Goal: Information Seeking & Learning: Learn about a topic

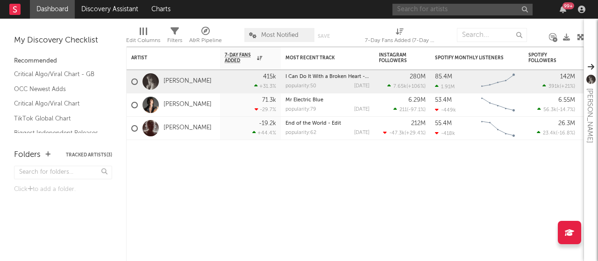
click at [458, 14] on input "text" at bounding box center [462, 10] width 140 height 12
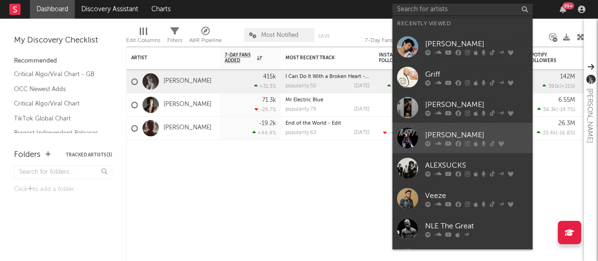
click at [457, 135] on div "JoJo Siwa" at bounding box center [476, 134] width 103 height 11
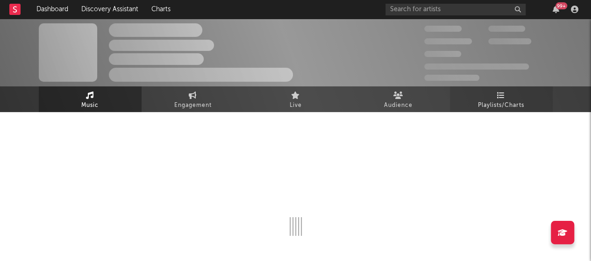
click at [500, 97] on icon at bounding box center [501, 95] width 8 height 7
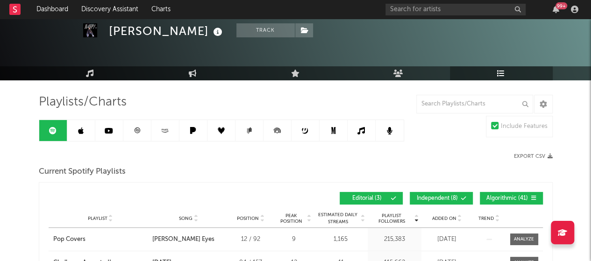
scroll to position [40, 0]
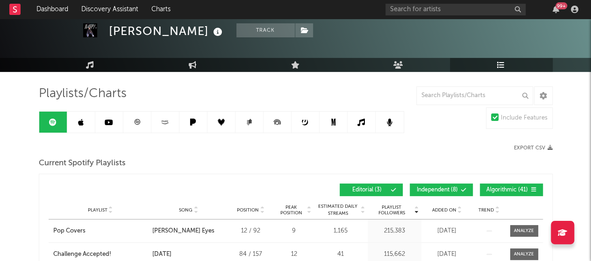
click at [74, 124] on link at bounding box center [81, 122] width 28 height 21
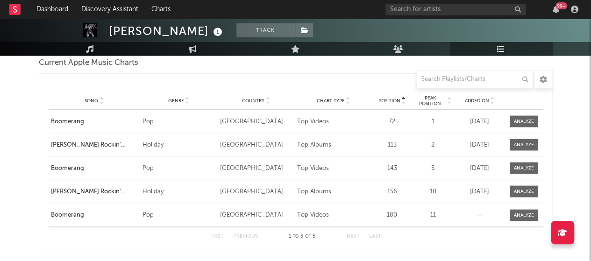
scroll to position [804, 0]
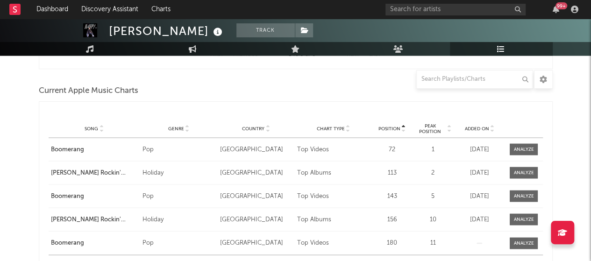
click at [493, 130] on icon at bounding box center [491, 130] width 5 height 4
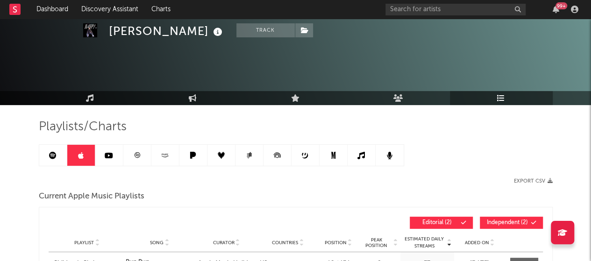
scroll to position [0, 0]
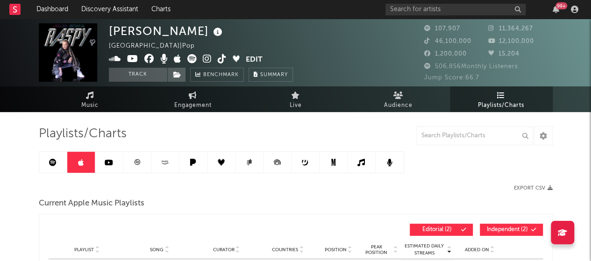
click at [359, 163] on icon at bounding box center [360, 162] width 7 height 7
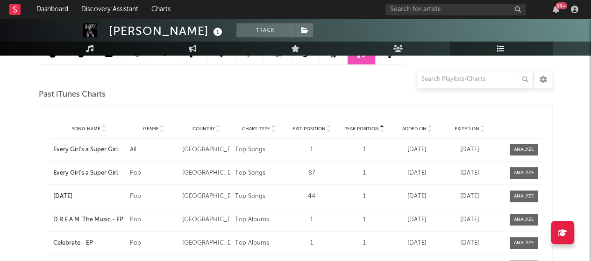
scroll to position [108, 0]
click at [482, 133] on div "Song Name Genre Country Chart Type Exit Position Peak Position Added On Exited …" at bounding box center [296, 129] width 494 height 19
click at [481, 130] on icon at bounding box center [482, 131] width 5 height 4
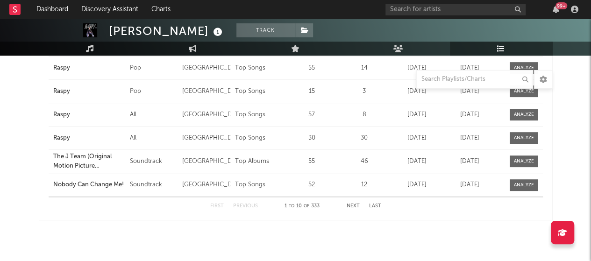
scroll to position [297, 0]
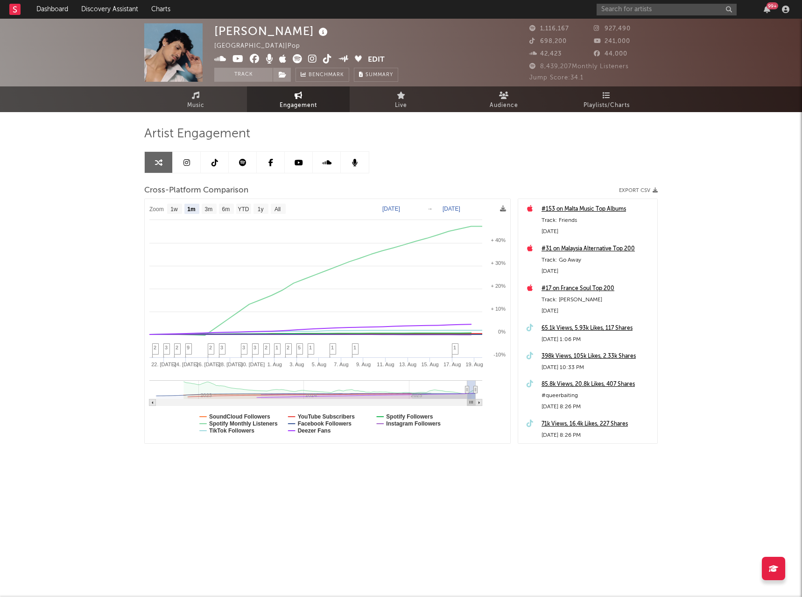
select select "1m"
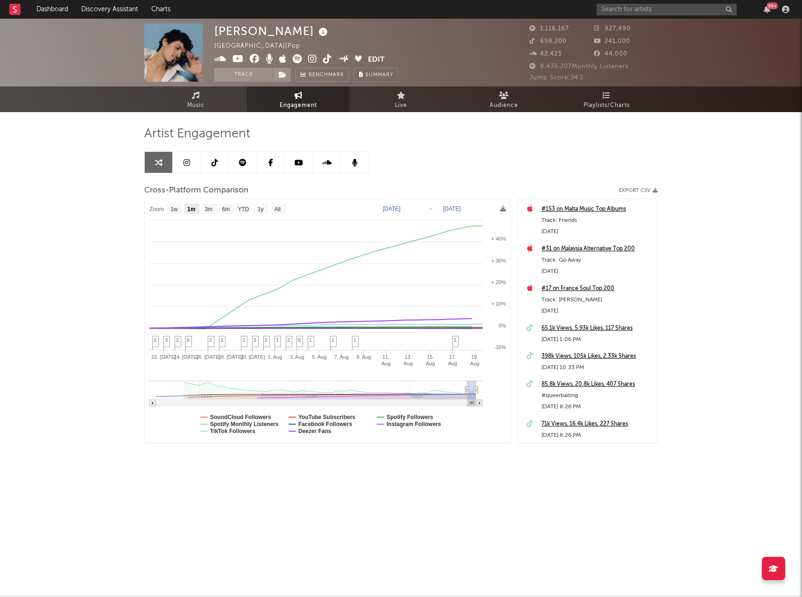
select select "1m"
